Goal: Task Accomplishment & Management: Manage account settings

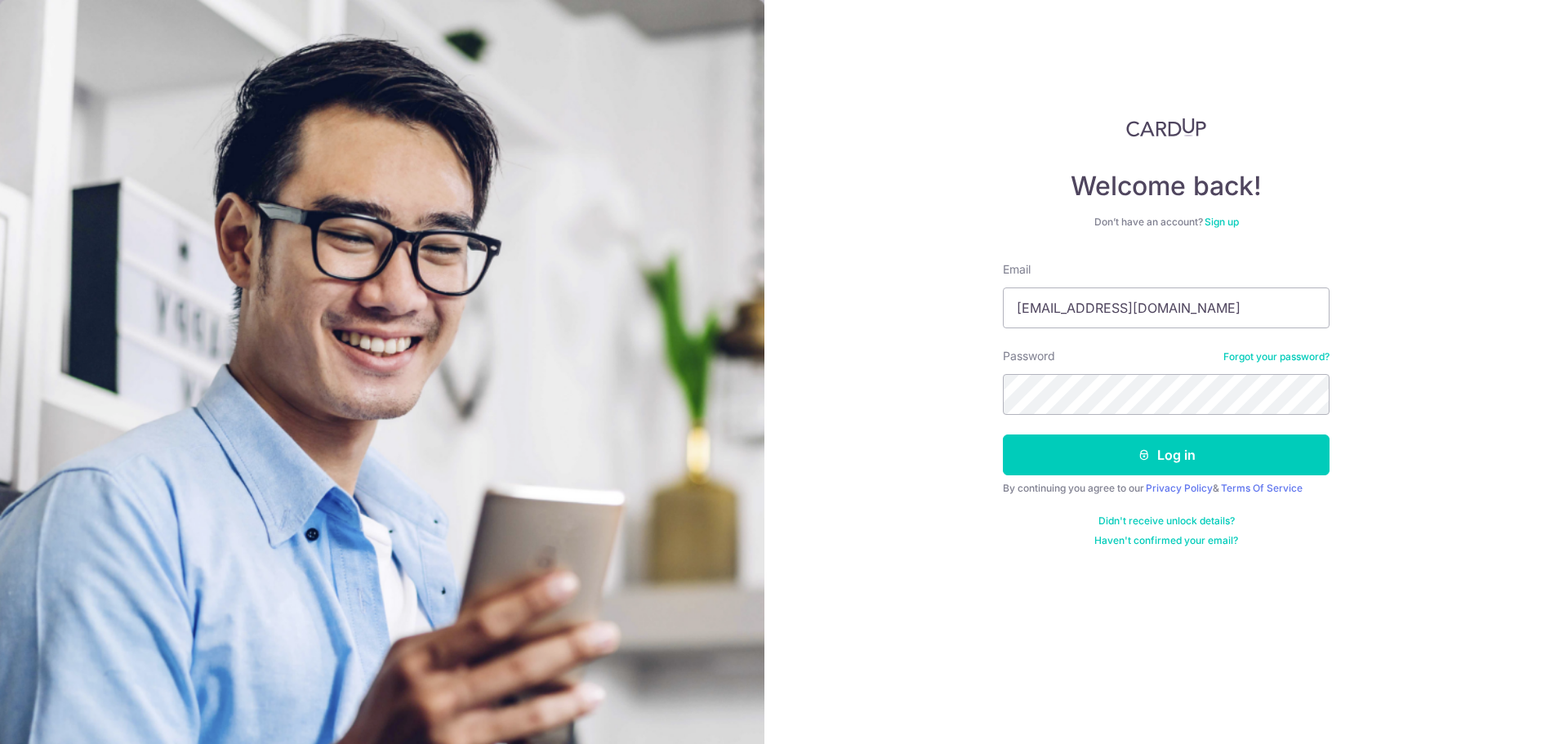
click at [1003, 434] on button "Log in" at bounding box center [1166, 454] width 327 height 41
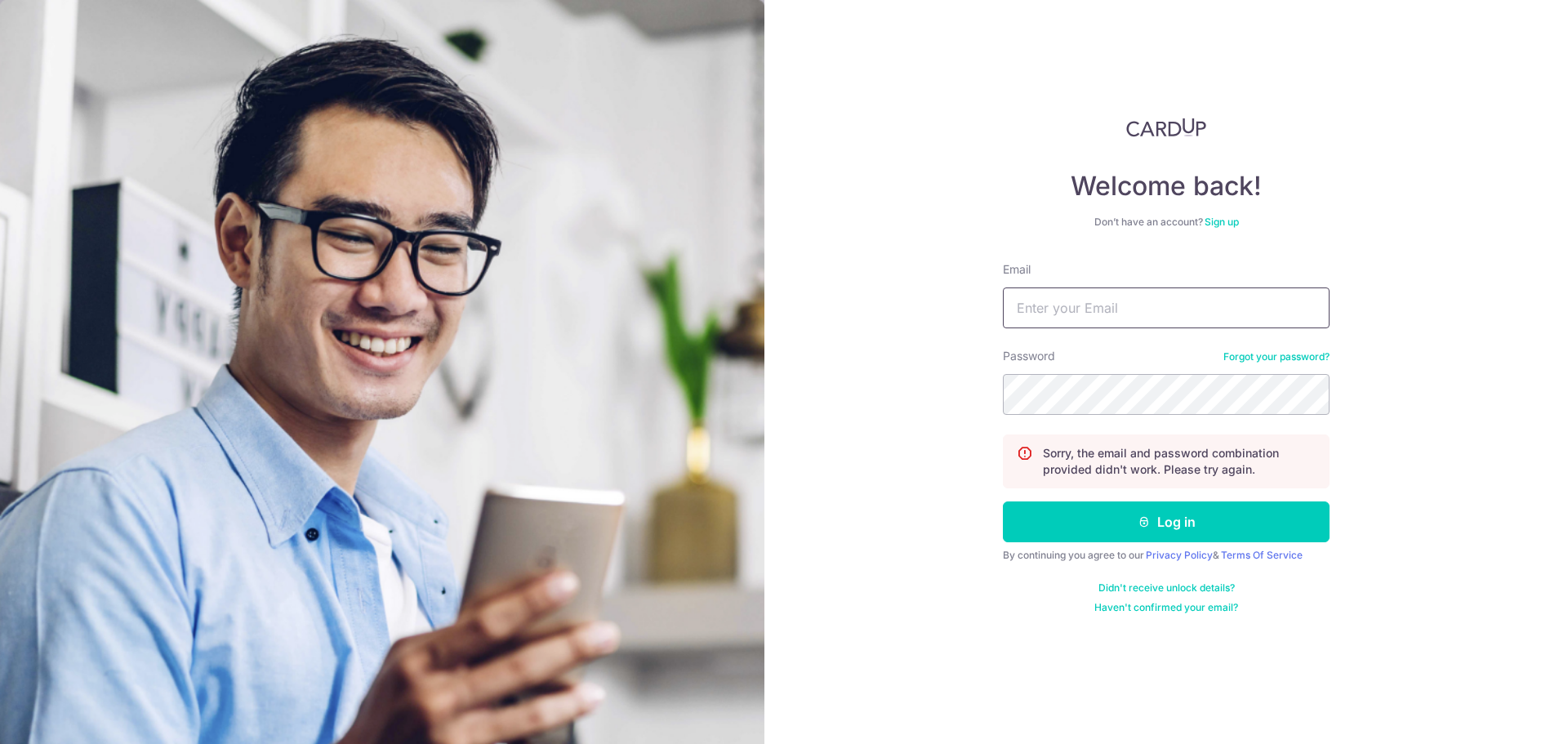
click at [1068, 316] on input "Email" at bounding box center [1166, 308] width 327 height 41
type input "[EMAIL_ADDRESS][DOMAIN_NAME]"
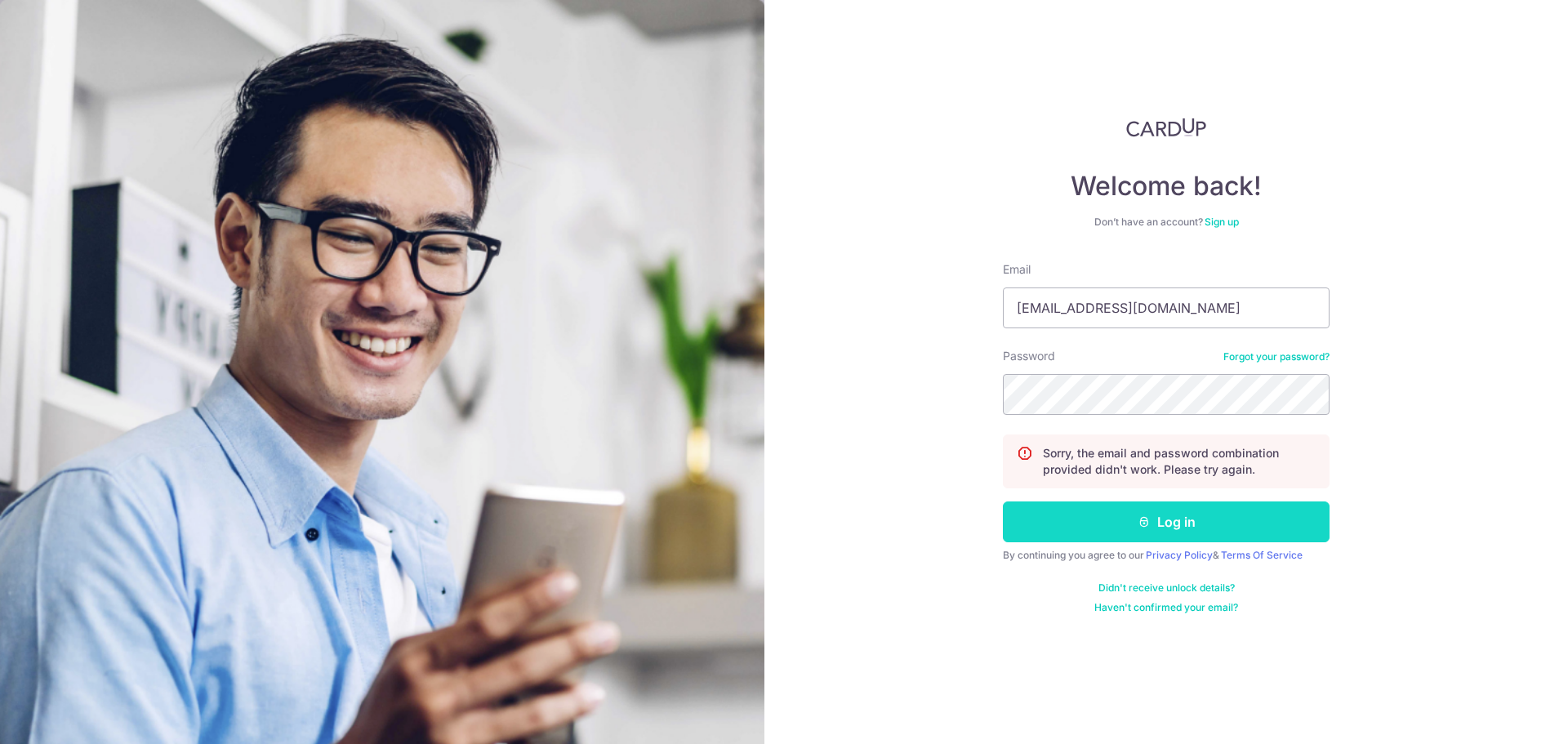
click at [1109, 515] on button "Log in" at bounding box center [1166, 521] width 327 height 41
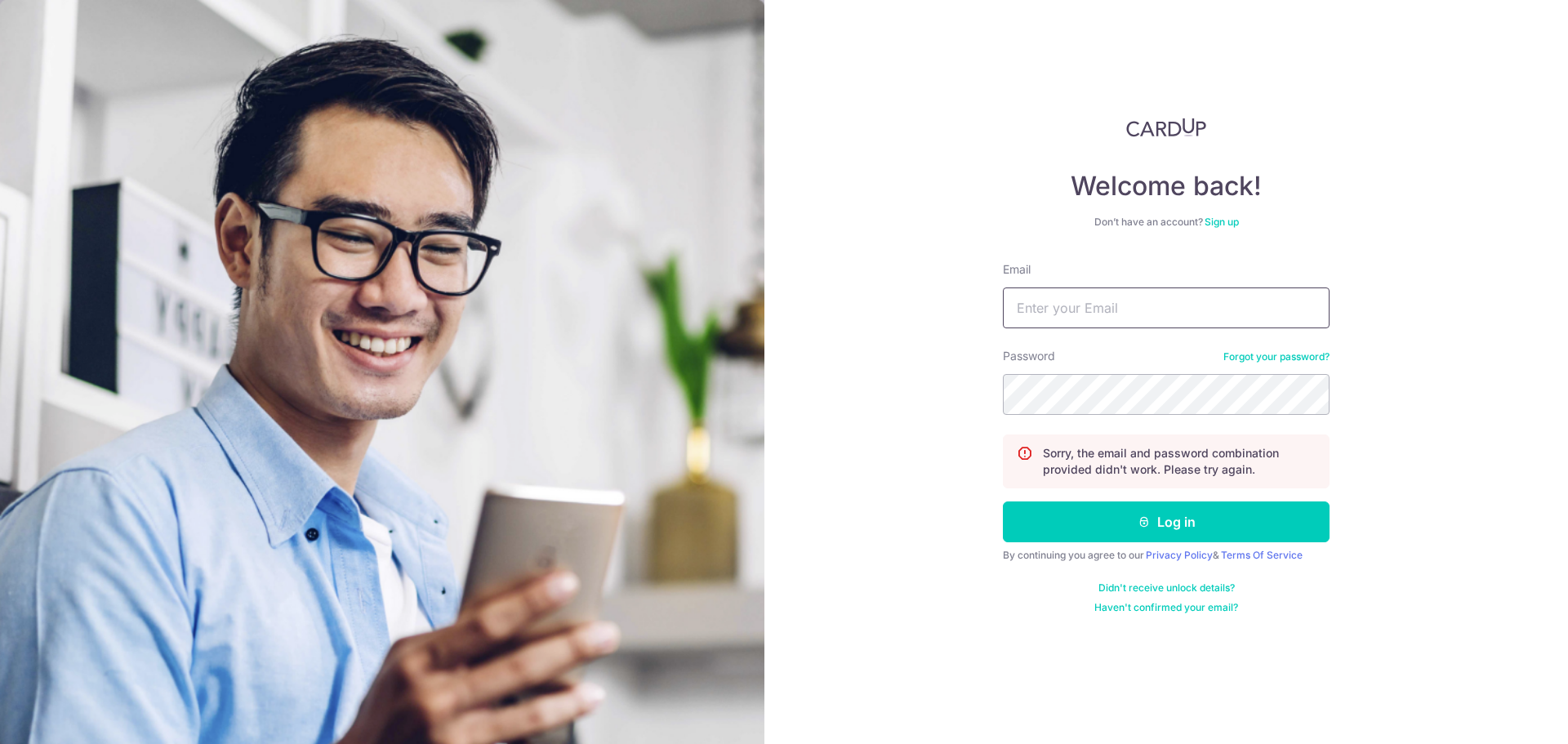
click at [1069, 309] on input "Email" at bounding box center [1166, 308] width 327 height 41
type input "[EMAIL_ADDRESS][DOMAIN_NAME]"
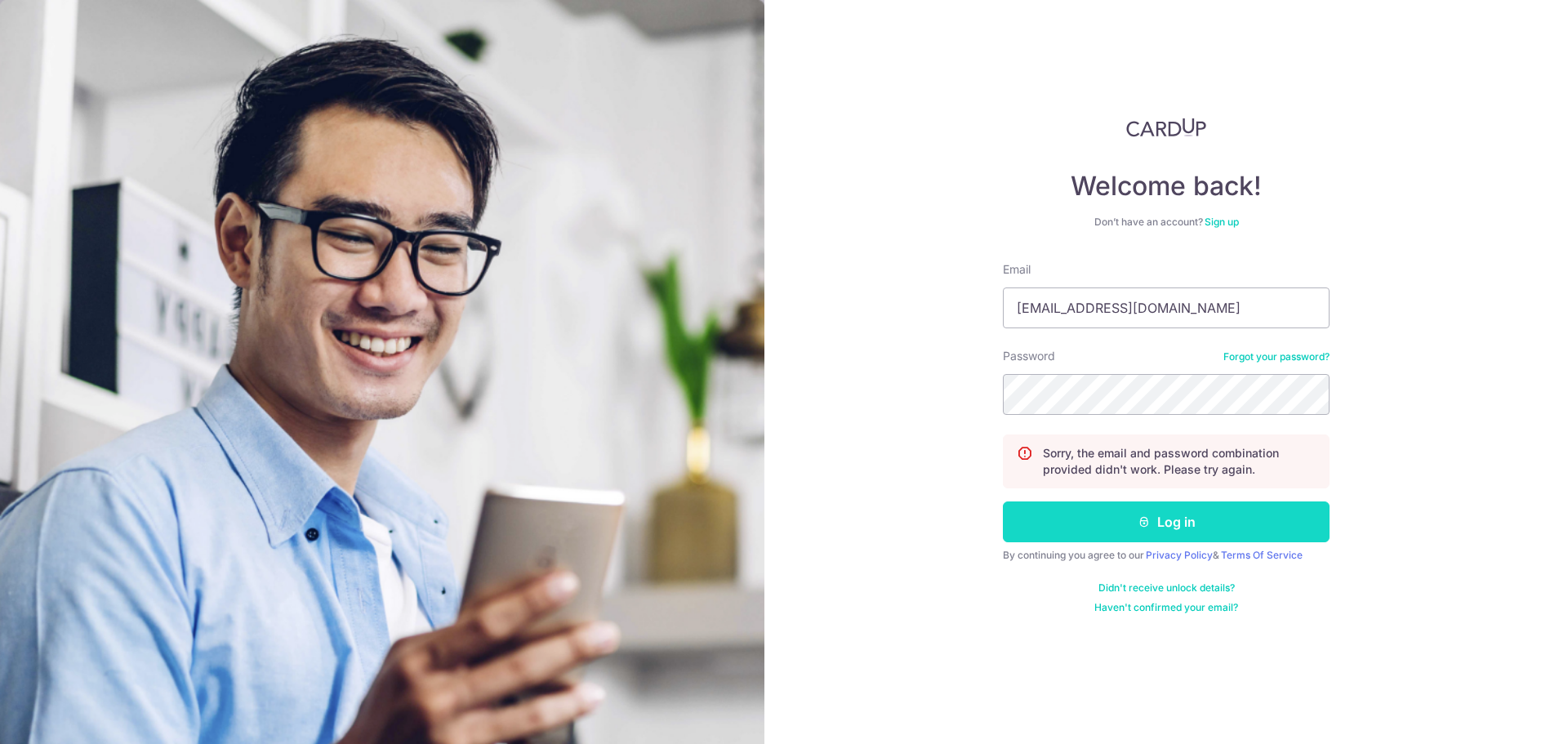
click at [1137, 525] on icon "submit" at bounding box center [1144, 522] width 13 height 13
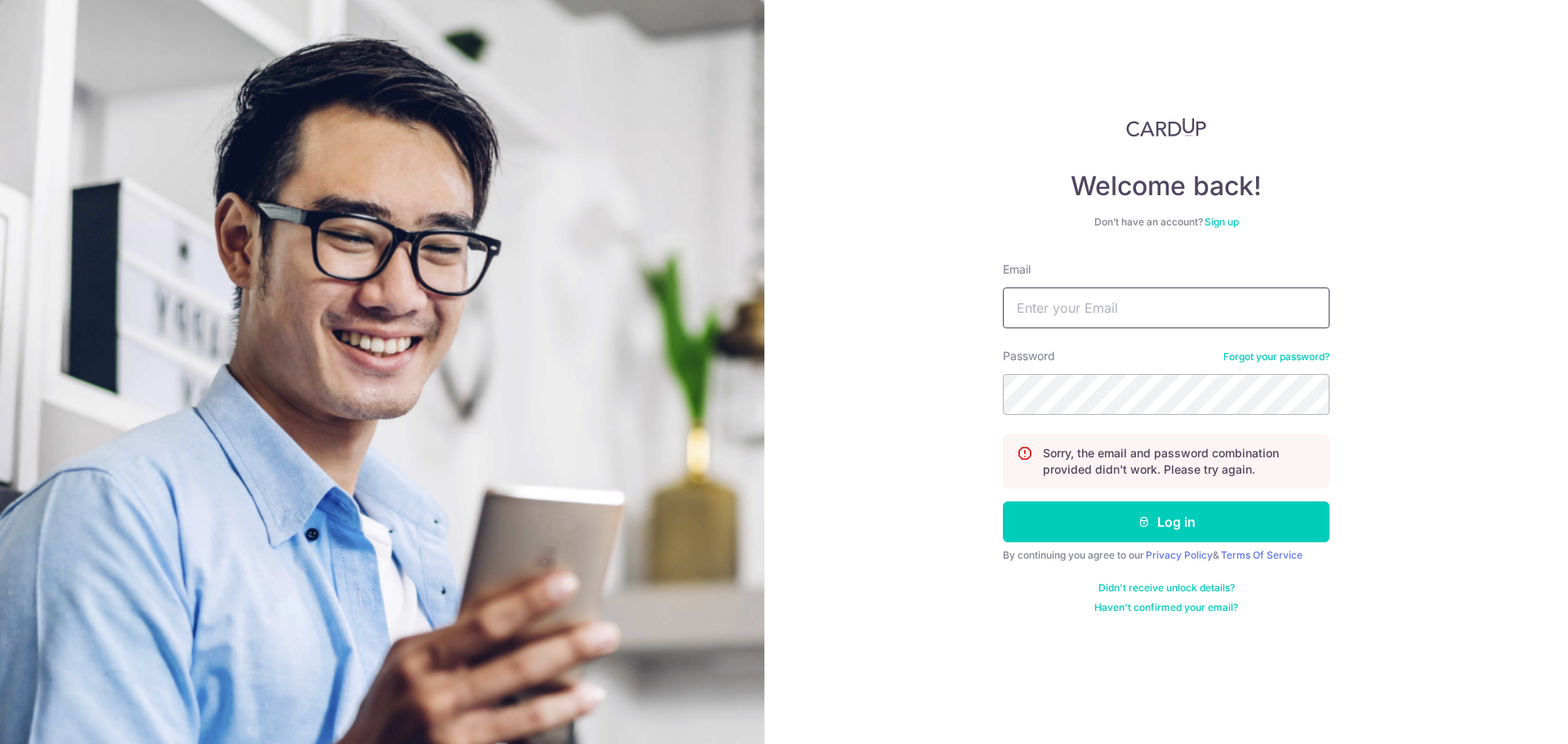
click at [1061, 308] on input "Email" at bounding box center [1166, 308] width 327 height 41
click at [1119, 312] on input "Email" at bounding box center [1166, 308] width 327 height 41
type input "[EMAIL_ADDRESS][DOMAIN_NAME]"
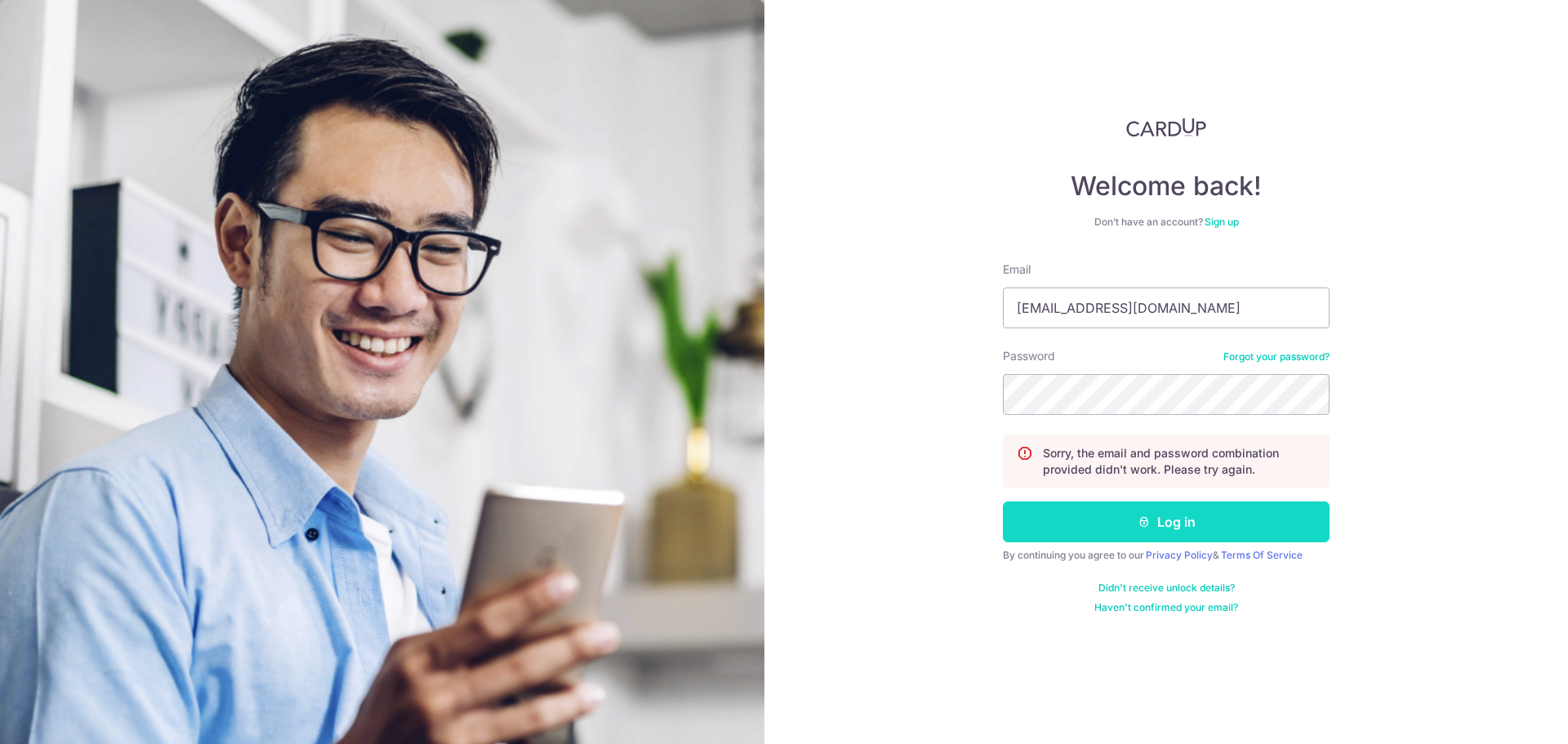
click at [1159, 516] on button "Log in" at bounding box center [1166, 521] width 327 height 41
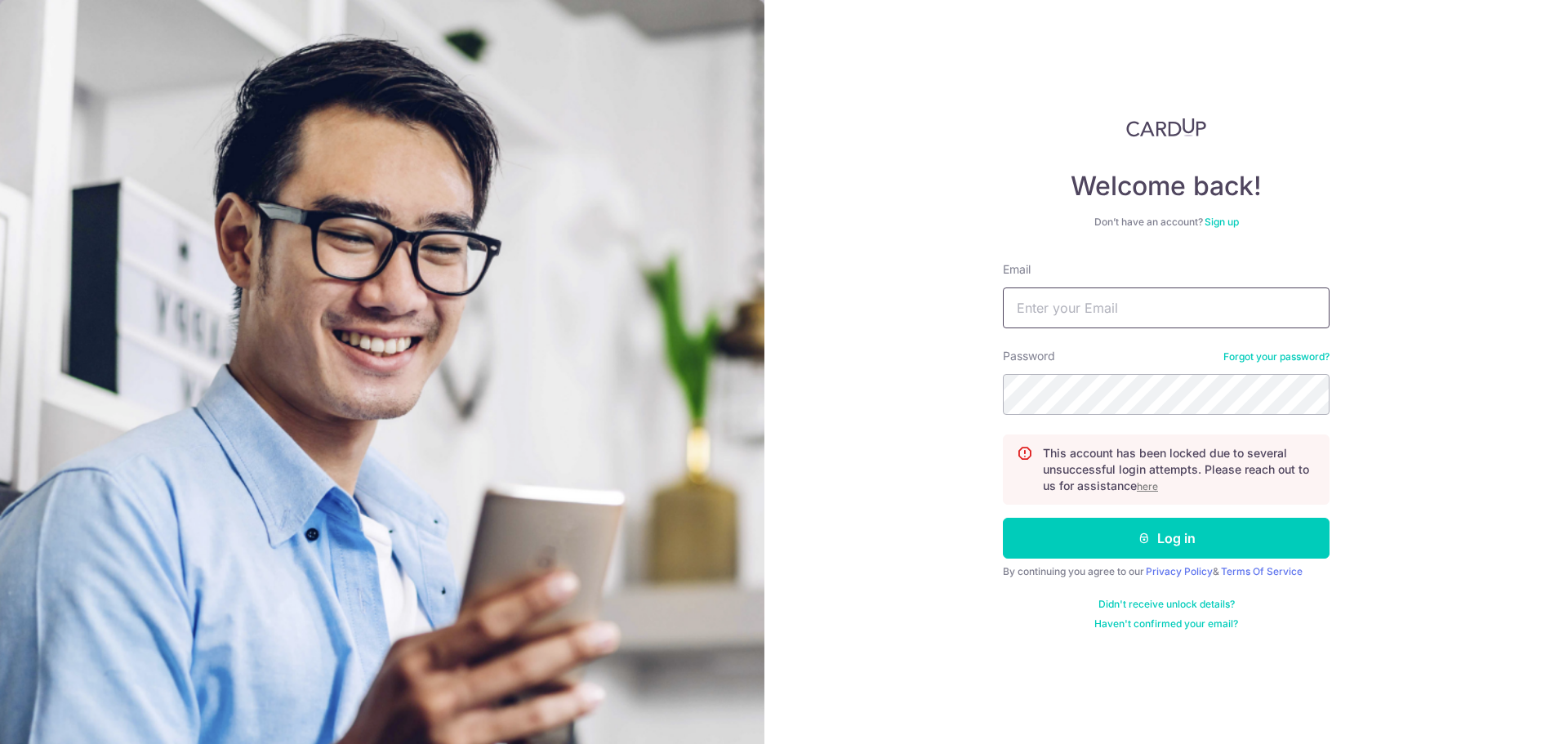
click at [1044, 307] on input "Email" at bounding box center [1166, 308] width 327 height 41
type input "[EMAIL_ADDRESS][DOMAIN_NAME]"
click at [1146, 488] on u "here" at bounding box center [1147, 485] width 22 height 12
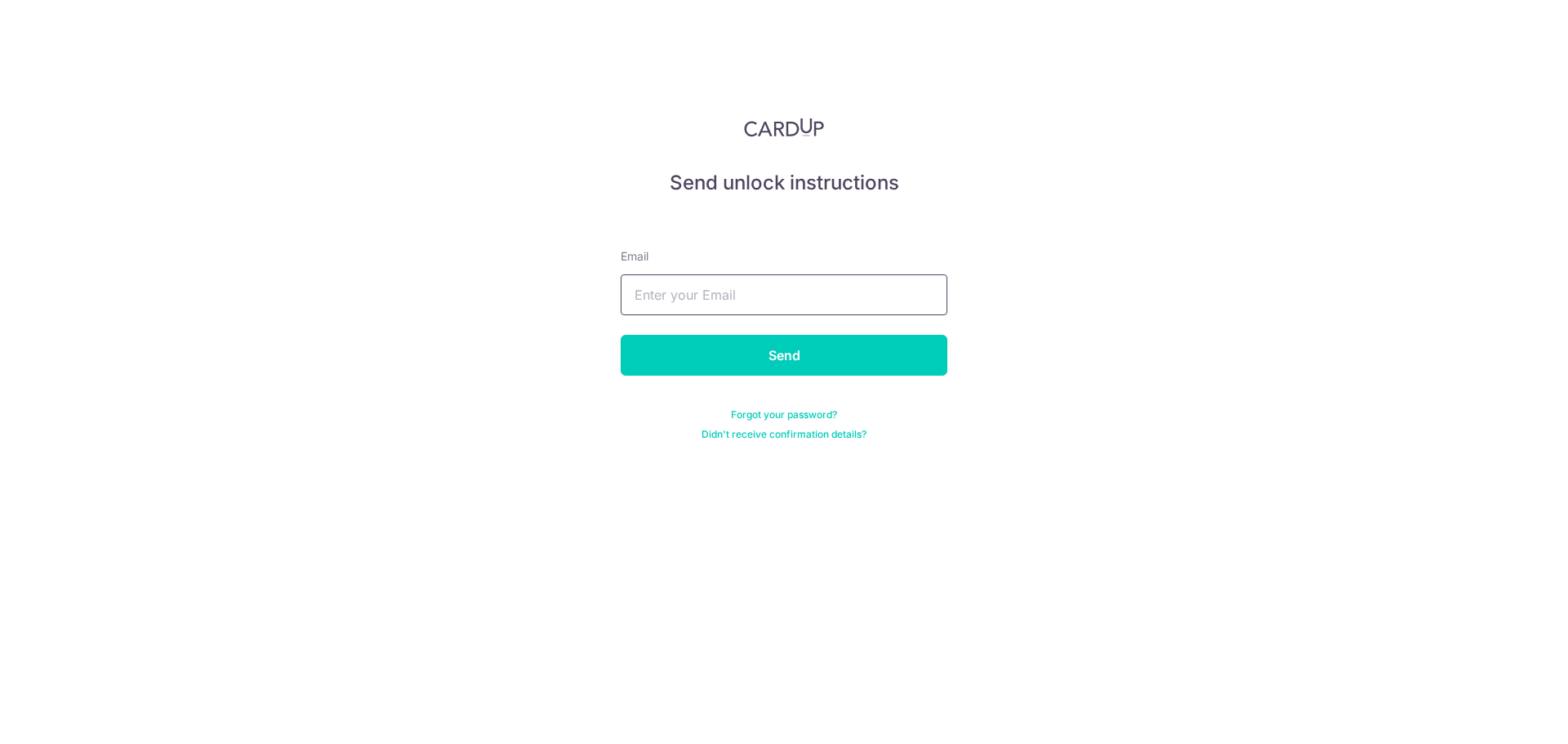
click at [722, 297] on input "text" at bounding box center [783, 294] width 327 height 41
type input "[EMAIL_ADDRESS][DOMAIN_NAME]"
click at [782, 359] on input "Send" at bounding box center [783, 355] width 327 height 41
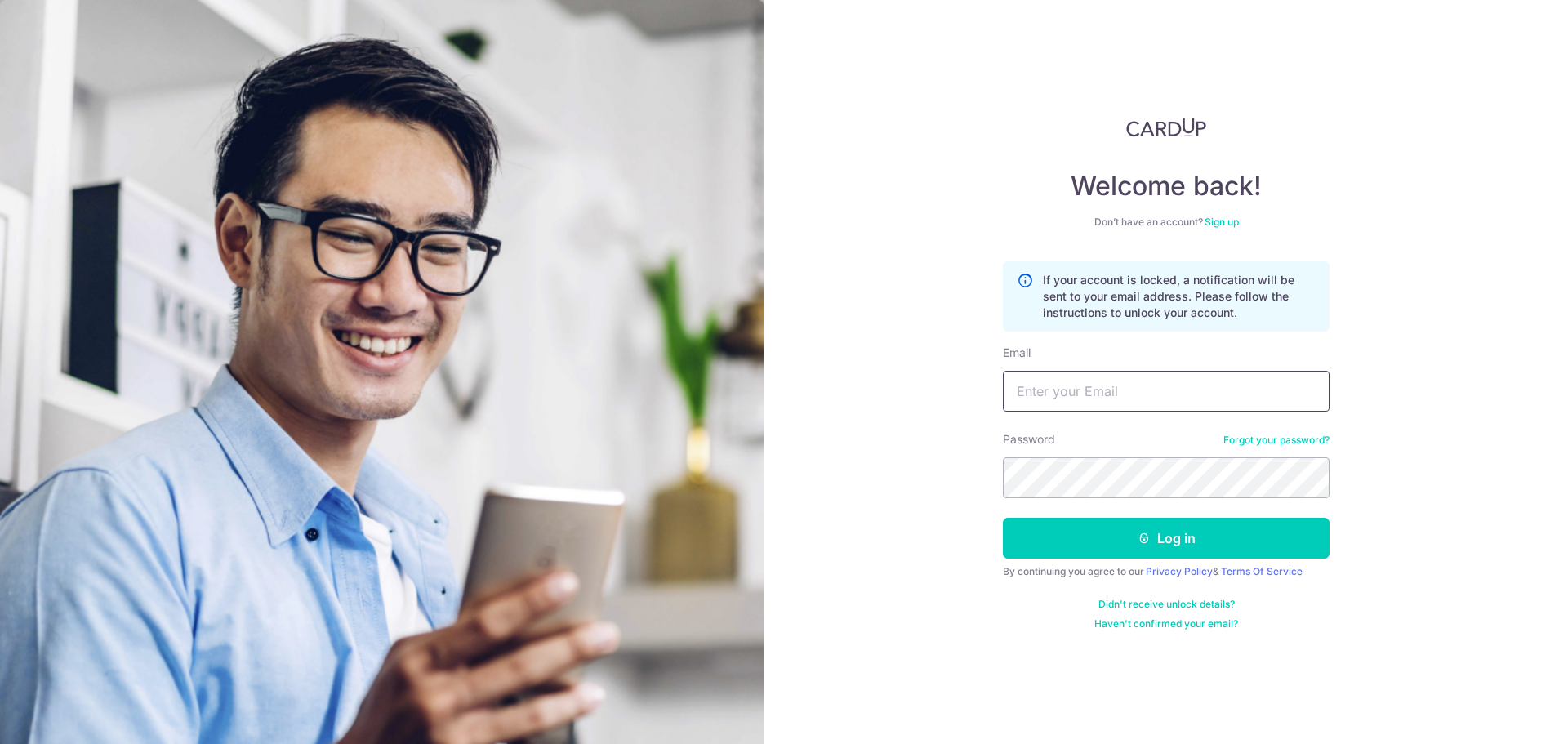
click at [1096, 393] on input "Email" at bounding box center [1166, 391] width 327 height 41
type input "[EMAIL_ADDRESS][DOMAIN_NAME]"
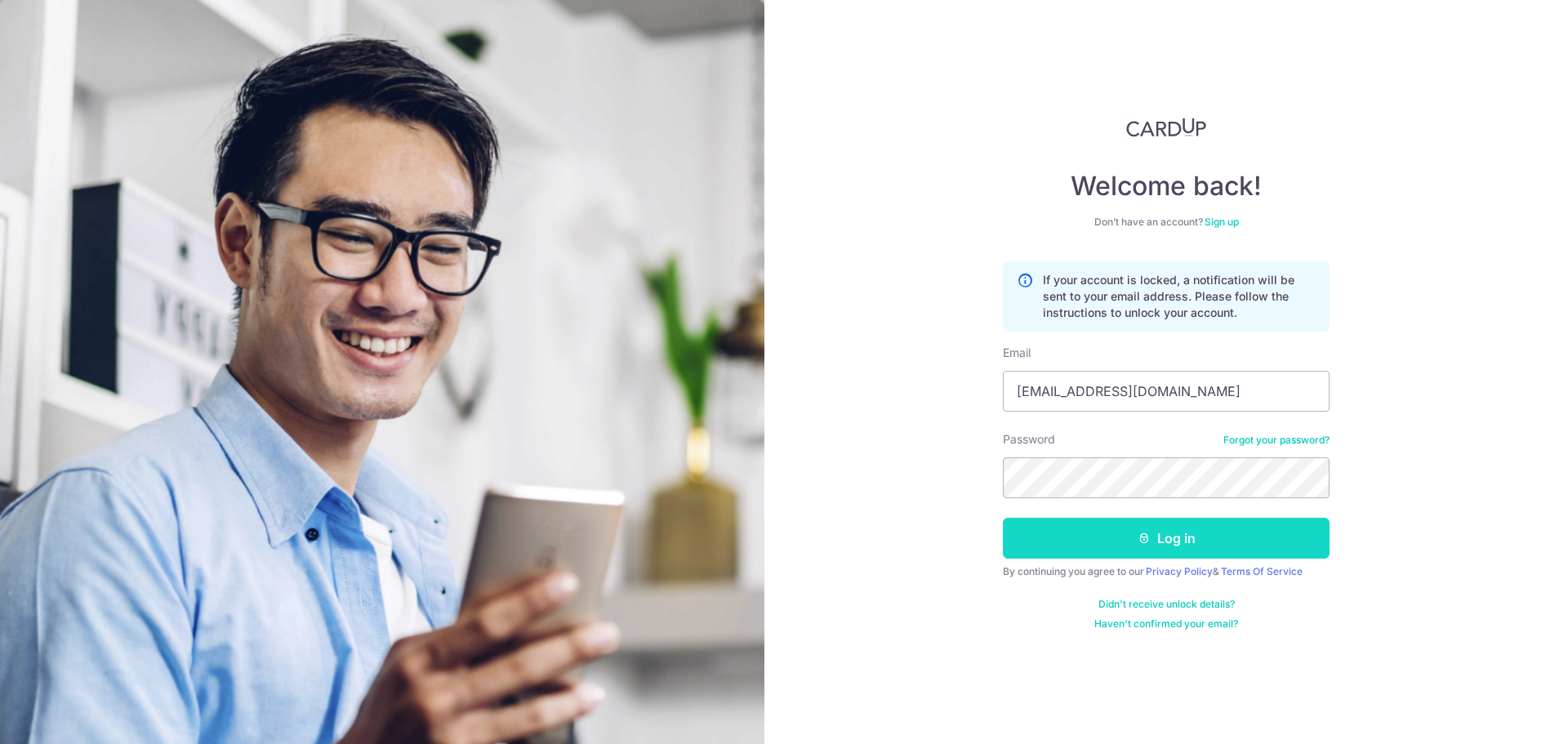
click at [1107, 541] on button "Log in" at bounding box center [1166, 538] width 327 height 41
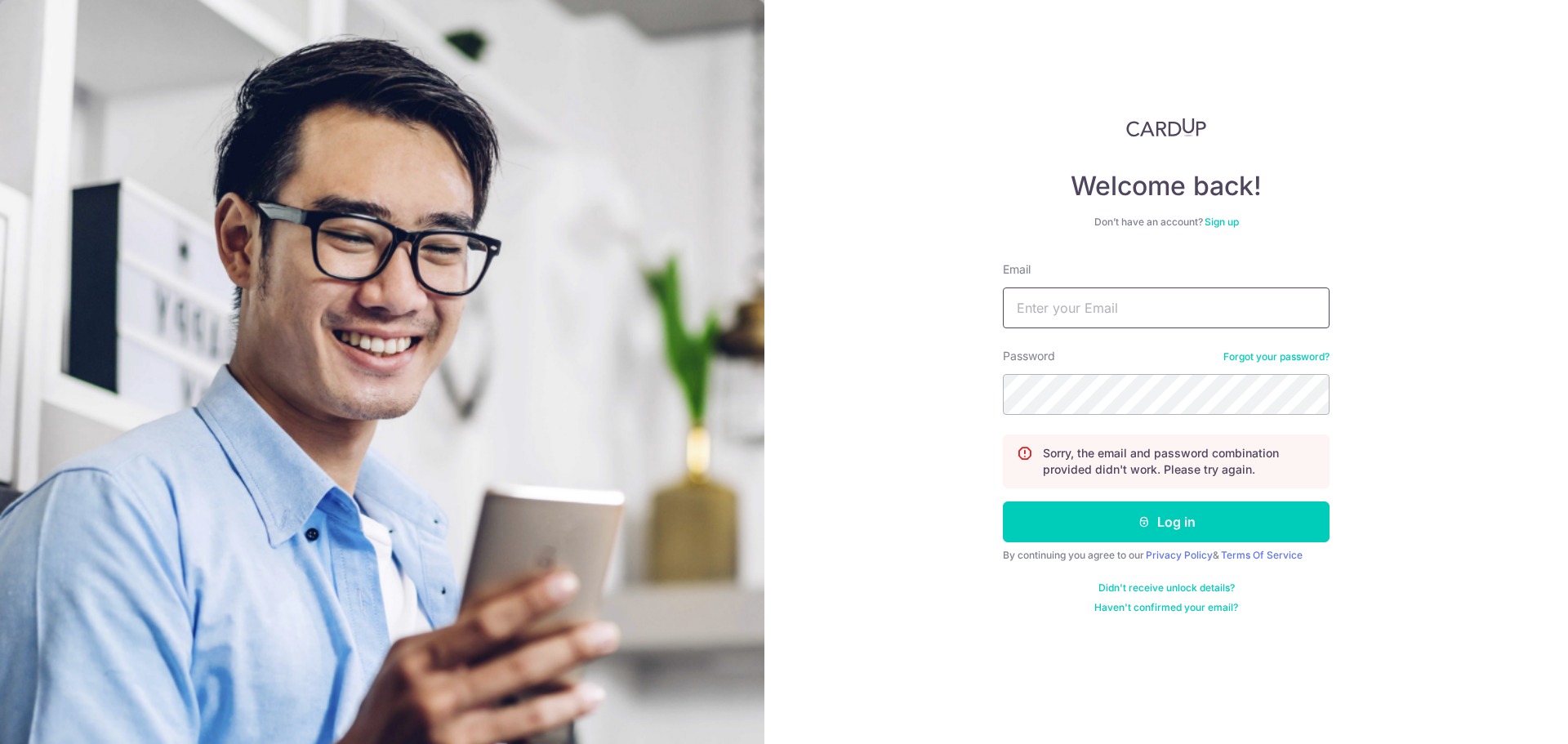
click at [1065, 302] on input "Email" at bounding box center [1166, 308] width 327 height 41
type input "[EMAIL_ADDRESS][DOMAIN_NAME]"
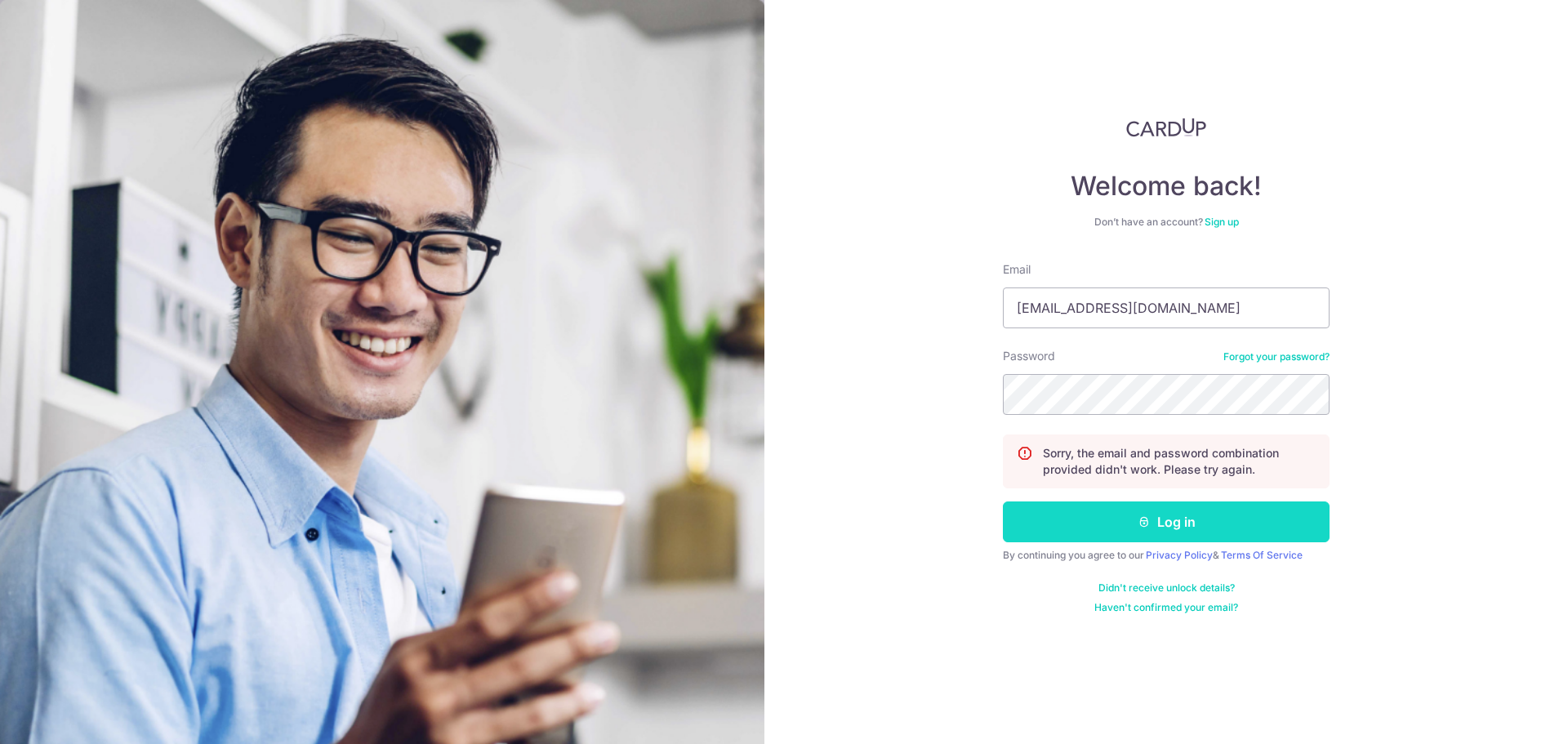
click at [1130, 525] on button "Log in" at bounding box center [1166, 521] width 327 height 41
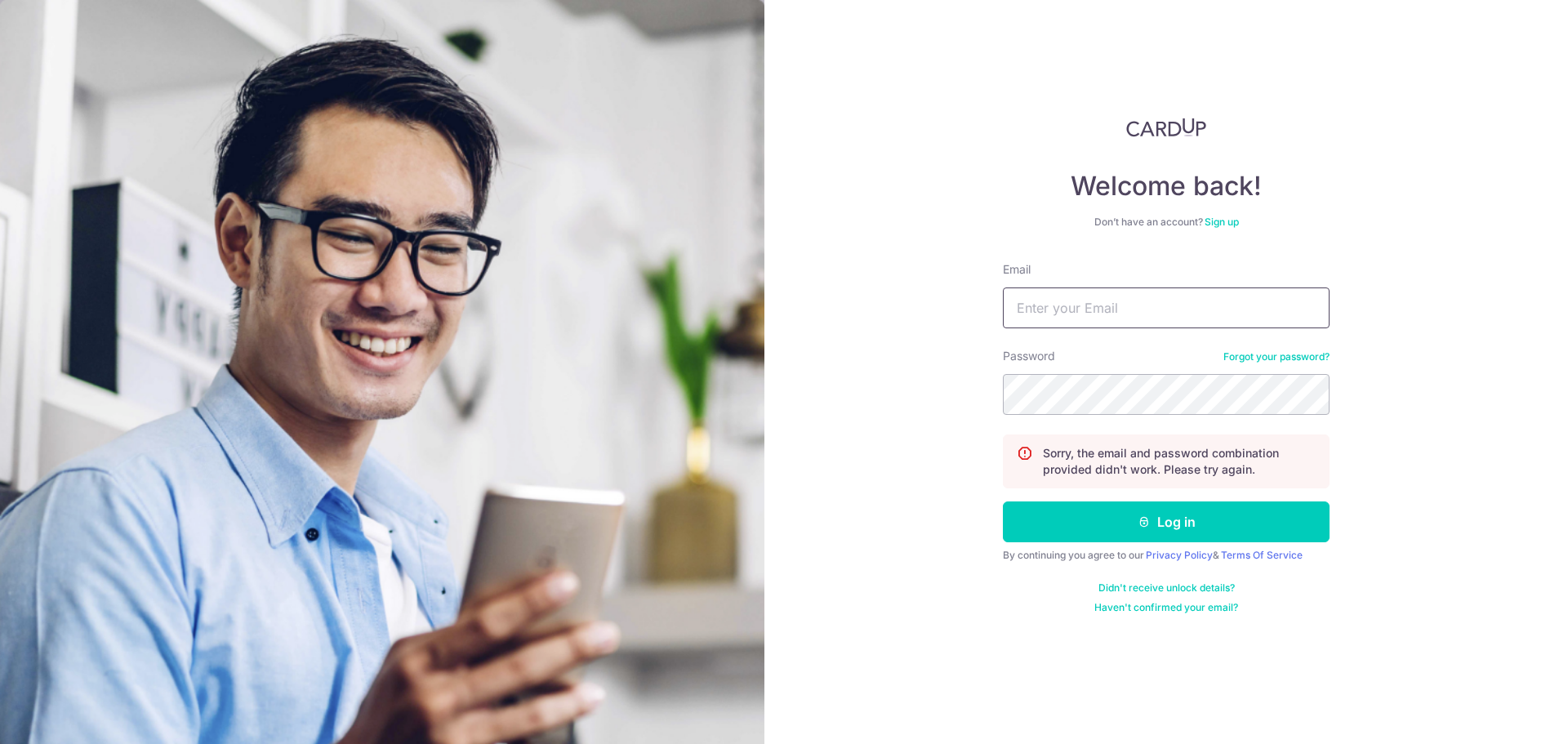
click at [1093, 318] on input "Email" at bounding box center [1166, 308] width 327 height 41
type input "[EMAIL_ADDRESS][DOMAIN_NAME]"
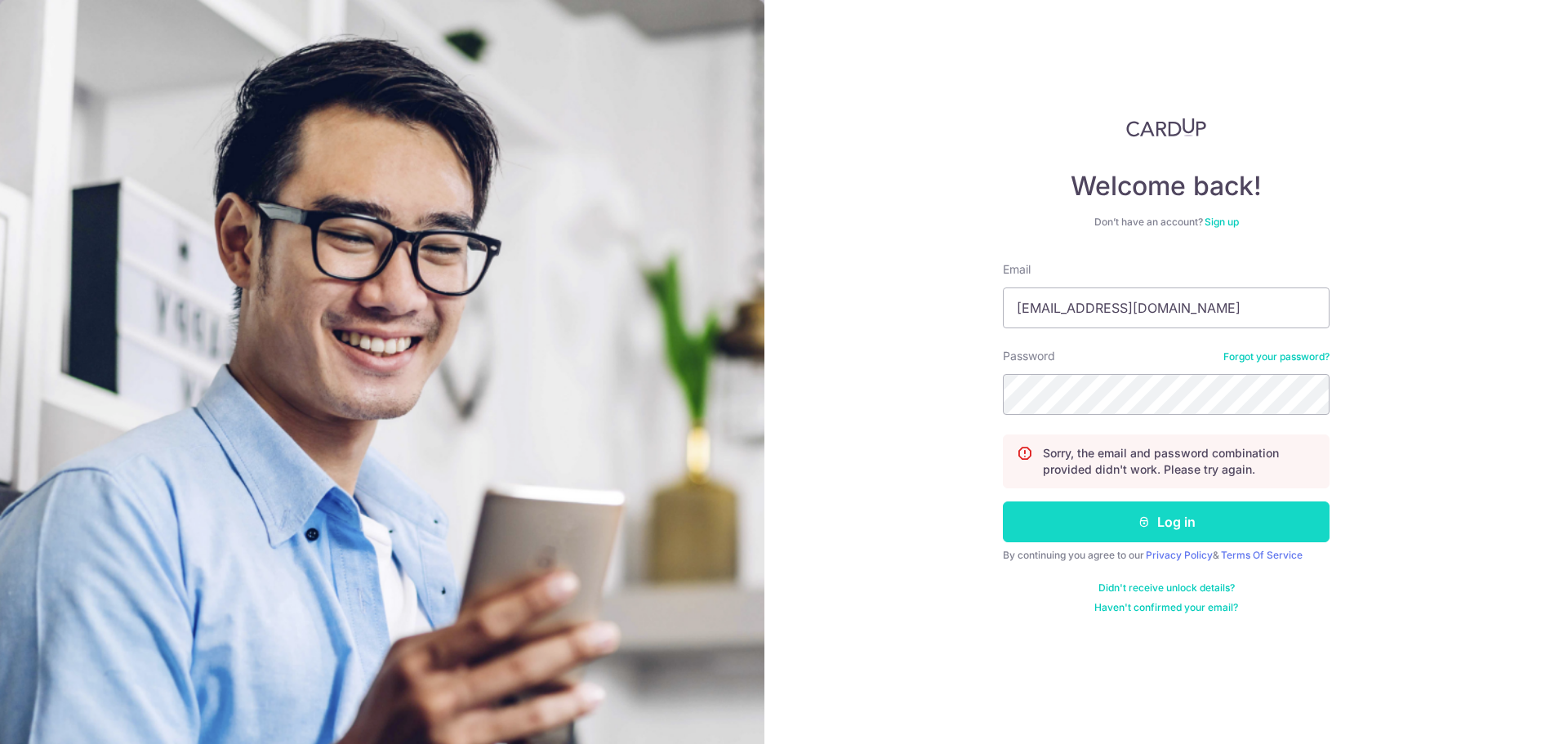
click at [1151, 517] on button "Log in" at bounding box center [1166, 521] width 327 height 41
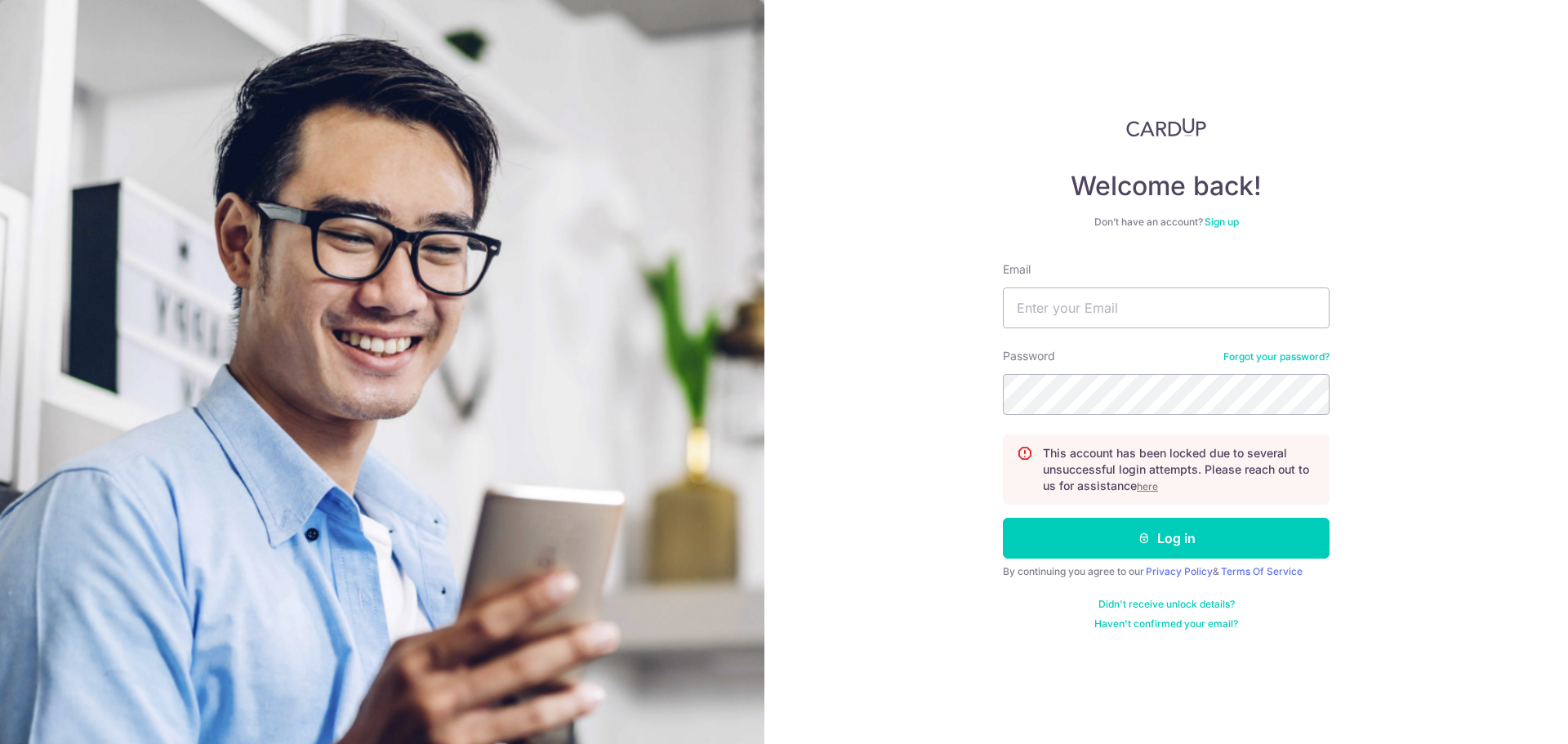
click at [1147, 489] on u "here" at bounding box center [1147, 485] width 22 height 12
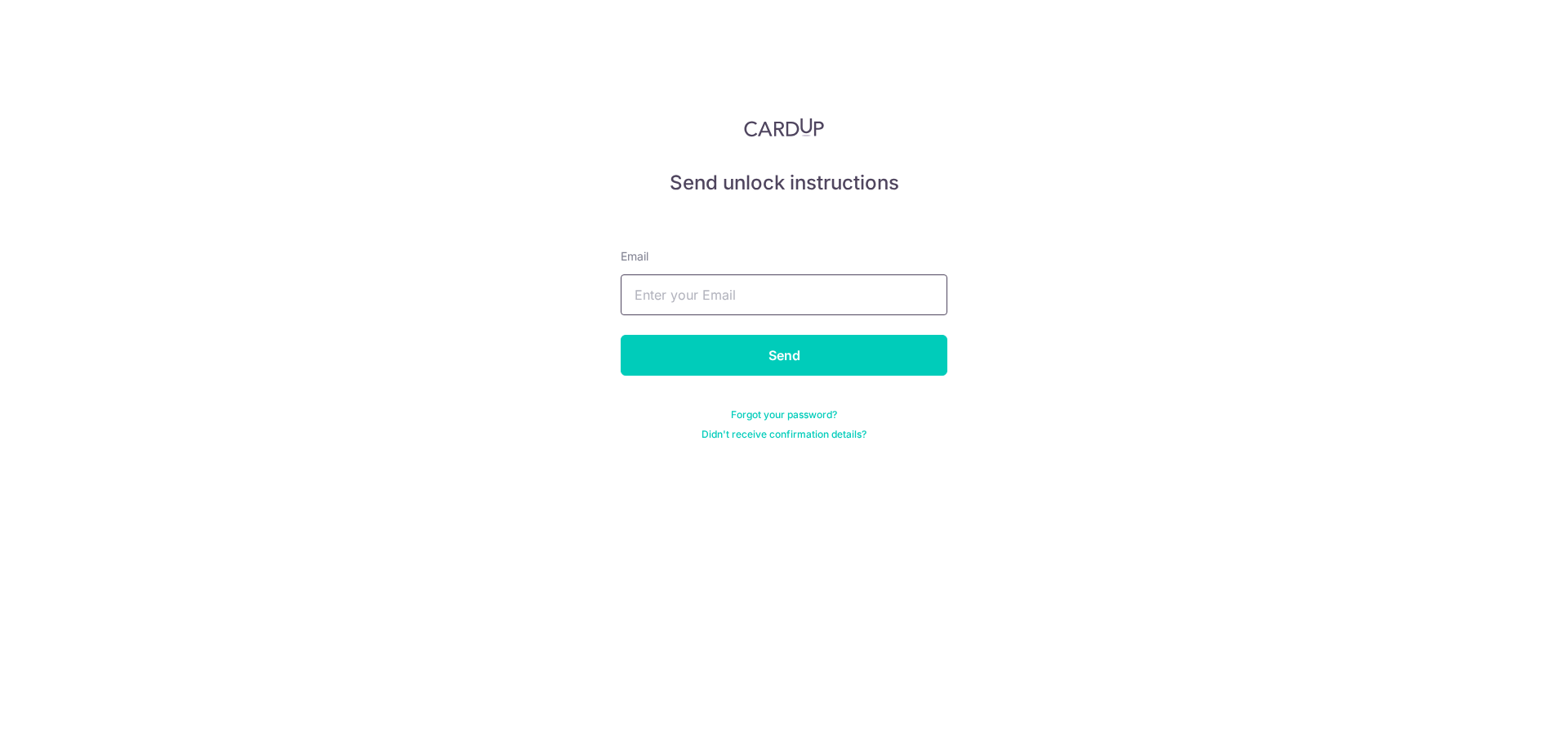
click at [741, 298] on input "text" at bounding box center [783, 294] width 327 height 41
type input "[EMAIL_ADDRESS][DOMAIN_NAME]"
click at [762, 364] on input "Send" at bounding box center [783, 355] width 327 height 41
